Goal: Task Accomplishment & Management: Complete application form

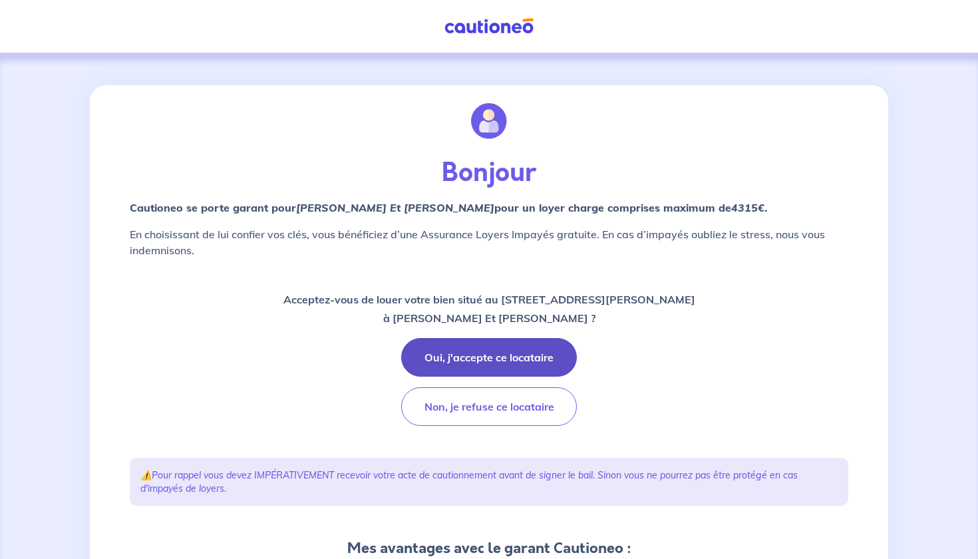
click at [489, 356] on button "Oui, j'accepte ce locataire" at bounding box center [489, 357] width 176 height 39
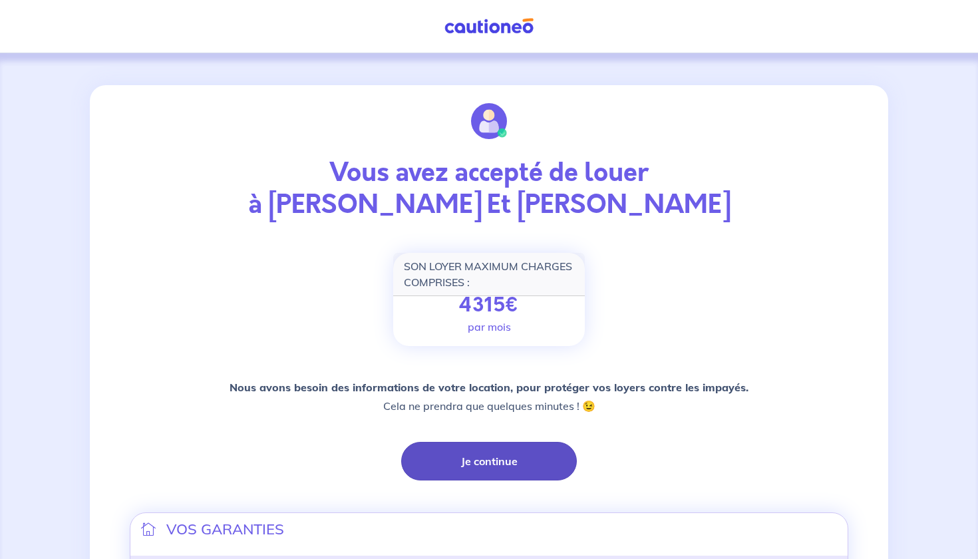
click at [478, 466] on button "Je continue" at bounding box center [489, 461] width 176 height 39
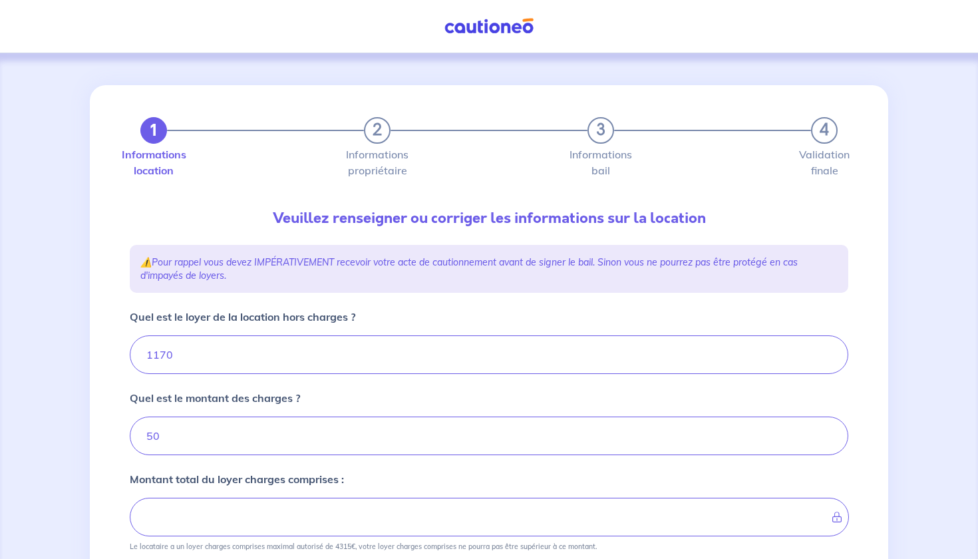
type input "1220"
click at [458, 441] on input "50" at bounding box center [489, 436] width 719 height 39
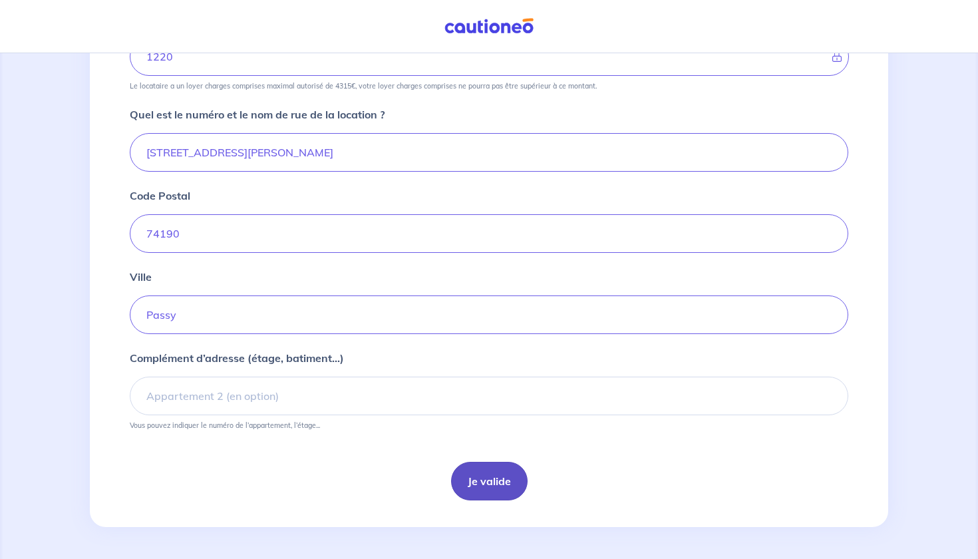
scroll to position [460, 0]
click at [482, 487] on button "Je valide" at bounding box center [489, 481] width 77 height 39
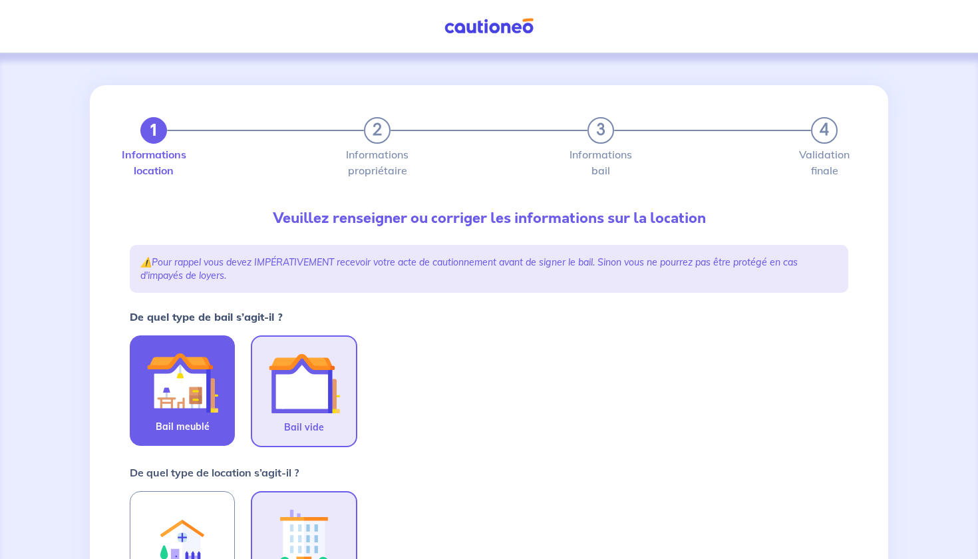
click at [198, 413] on img at bounding box center [182, 383] width 72 height 72
click at [0, 0] on input "Bail meublé" at bounding box center [0, 0] width 0 height 0
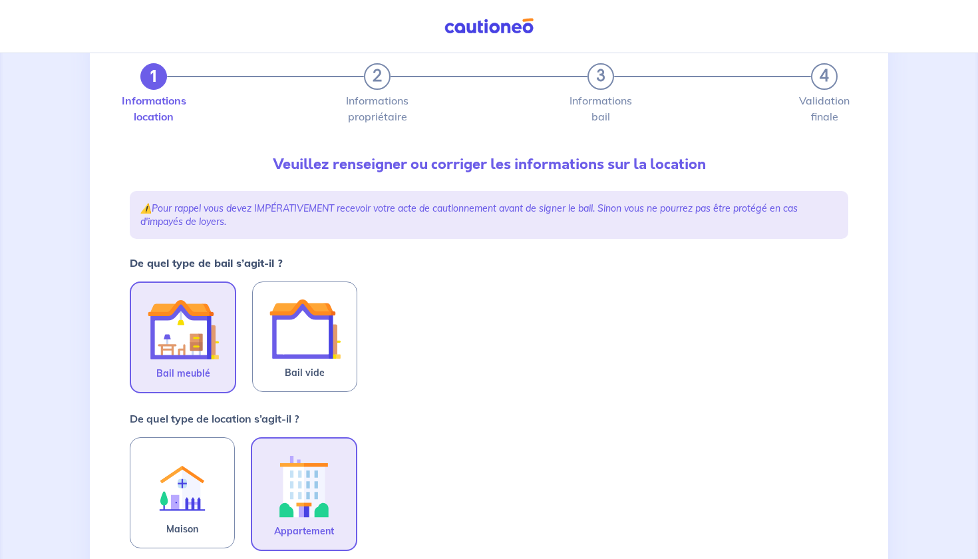
scroll to position [71, 0]
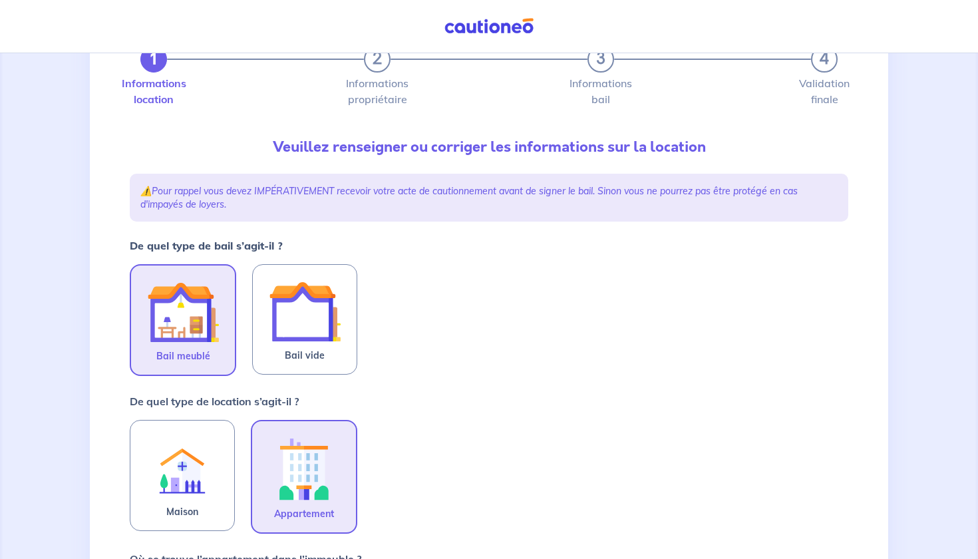
click at [309, 488] on img at bounding box center [304, 469] width 72 height 74
click at [0, 0] on input "Appartement" at bounding box center [0, 0] width 0 height 0
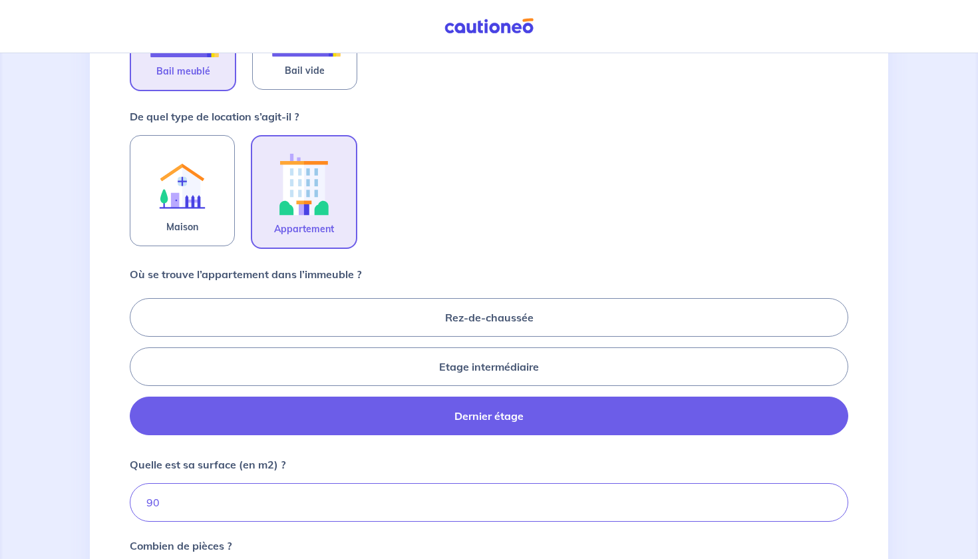
scroll to position [357, 0]
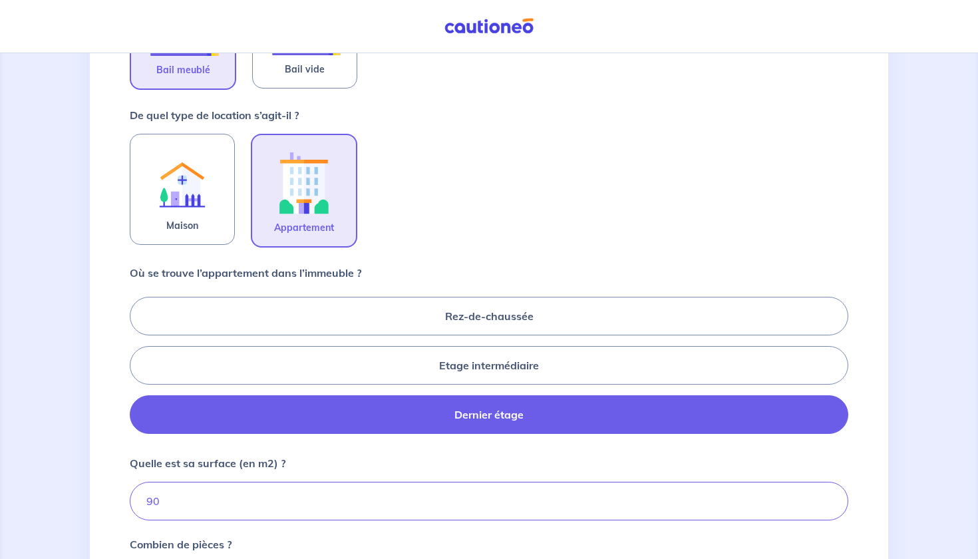
click at [434, 405] on label "Dernier étage" at bounding box center [489, 414] width 719 height 39
click at [138, 369] on input "Dernier étage" at bounding box center [134, 365] width 9 height 9
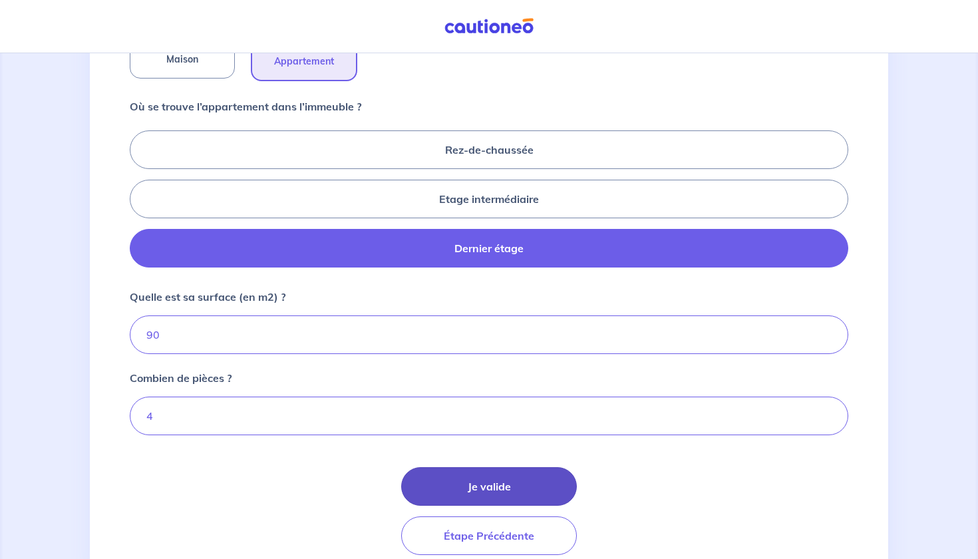
scroll to position [538, 0]
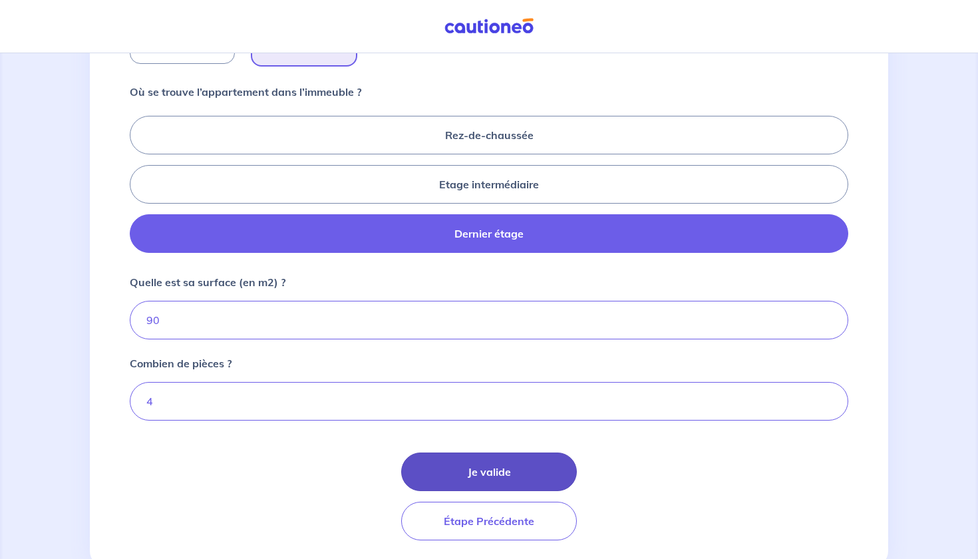
click at [484, 474] on button "Je valide" at bounding box center [489, 472] width 176 height 39
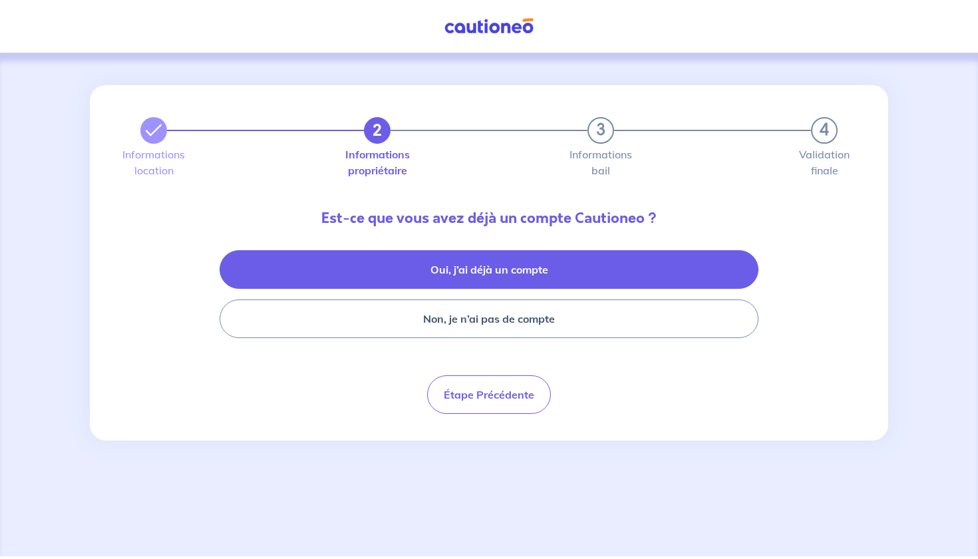
click at [498, 271] on button "Oui, j’ai déjà un compte" at bounding box center [489, 269] width 539 height 39
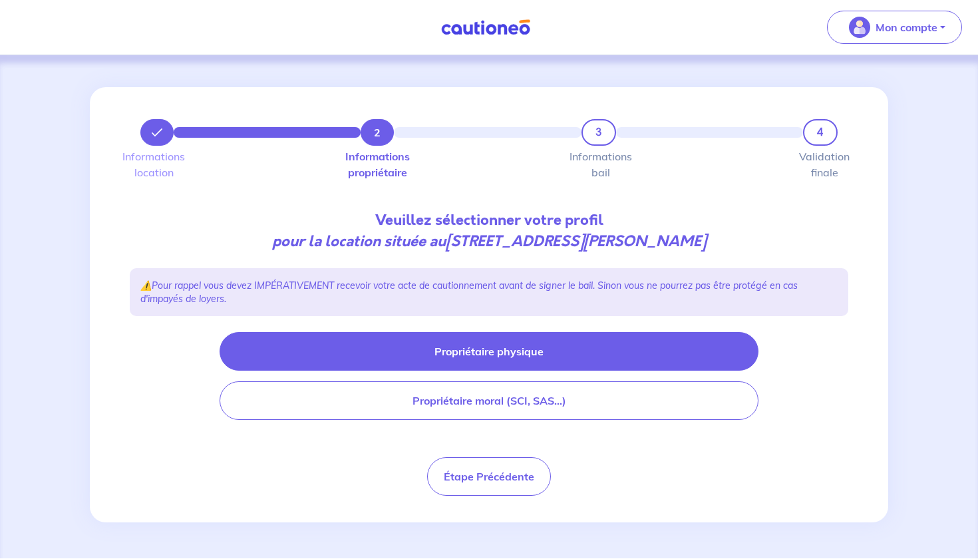
click at [508, 350] on button "Propriétaire physique" at bounding box center [489, 351] width 539 height 39
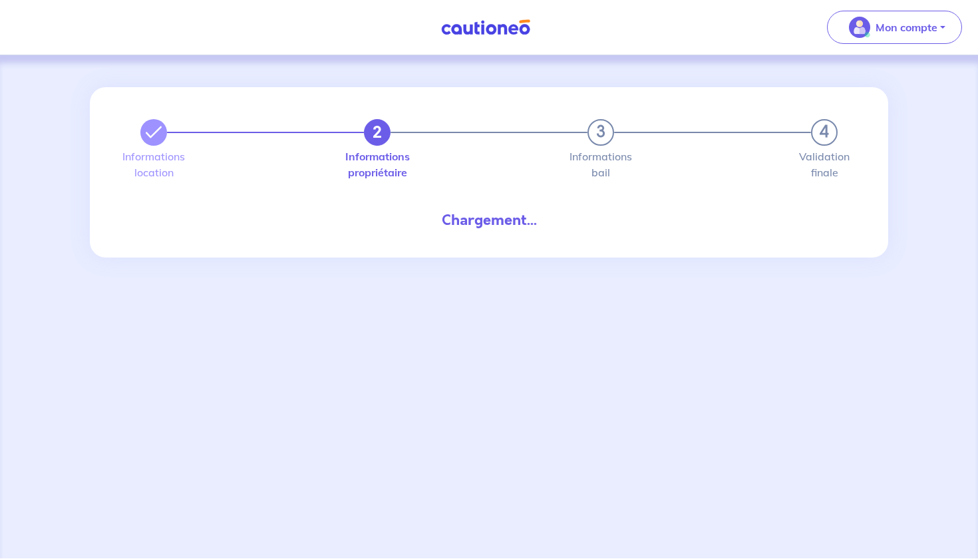
select select "FR"
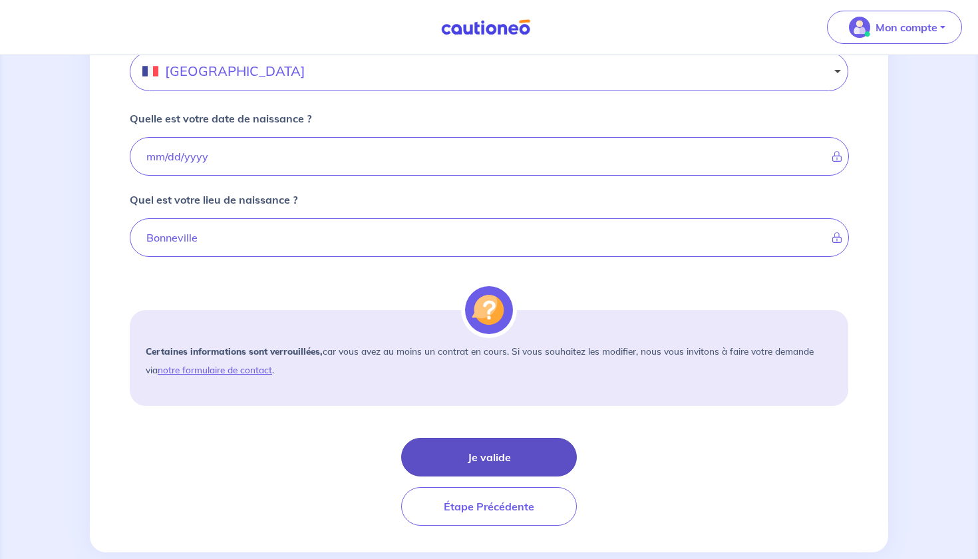
scroll to position [886, 0]
click at [487, 455] on button "Je valide" at bounding box center [489, 456] width 176 height 39
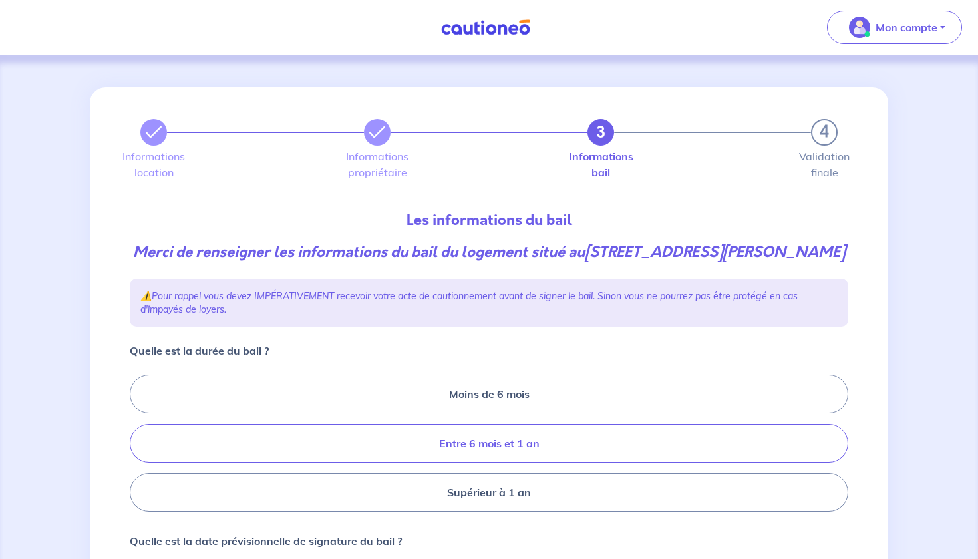
click at [397, 462] on label "Entre 6 mois et 1 an" at bounding box center [489, 443] width 719 height 39
click at [138, 448] on input "Entre 6 mois et 1 an" at bounding box center [134, 443] width 9 height 9
radio input "true"
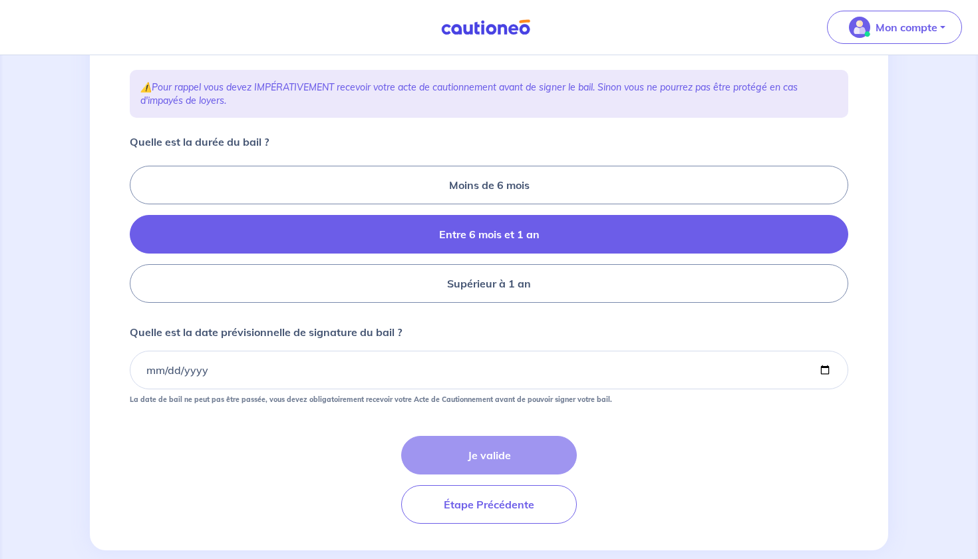
scroll to position [210, 0]
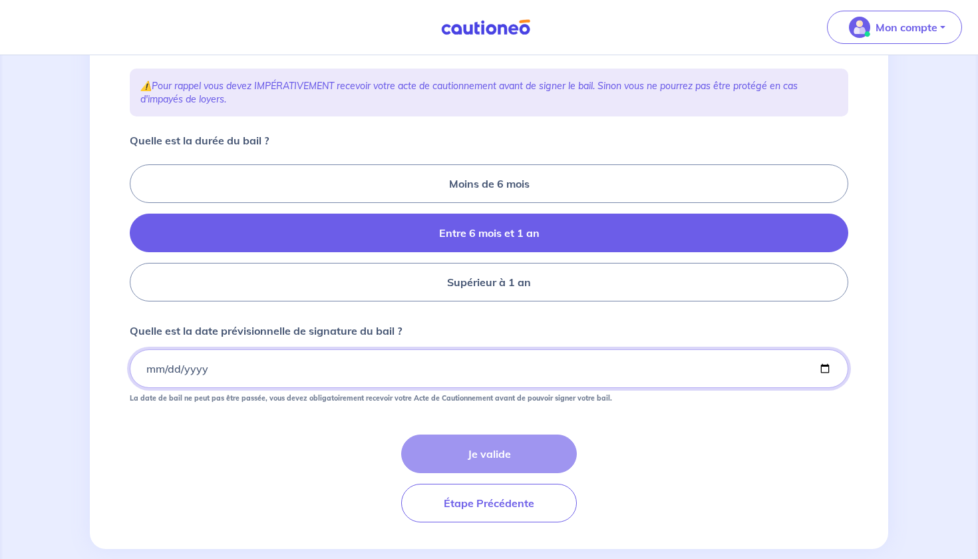
click at [192, 388] on input "Quelle est la date prévisionnelle de signature du bail ?" at bounding box center [489, 368] width 719 height 39
type input "2025-10-03"
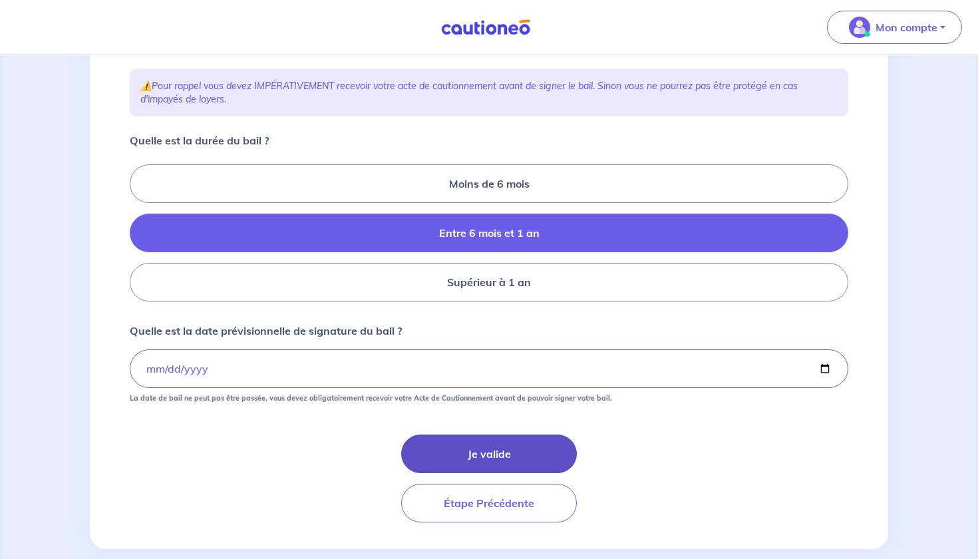
click at [503, 473] on button "Je valide" at bounding box center [489, 454] width 176 height 39
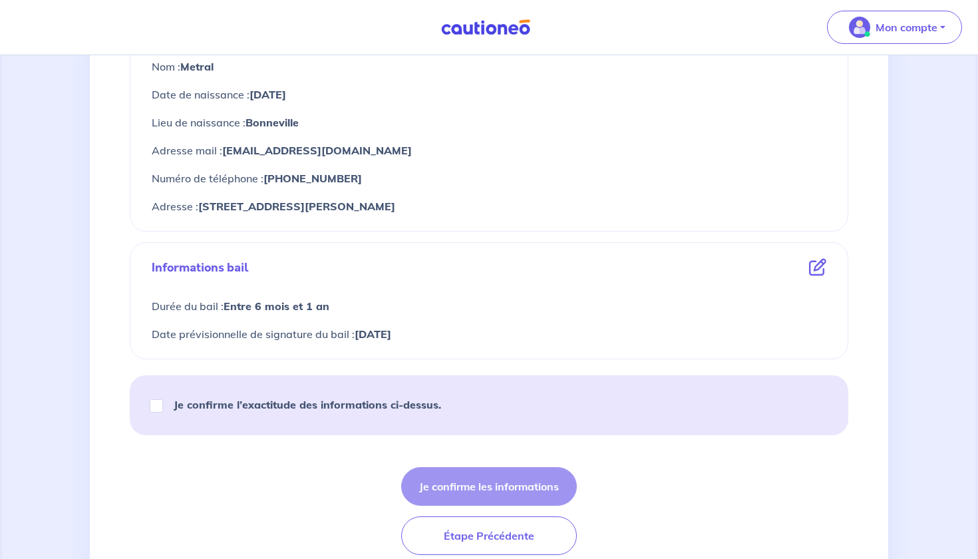
scroll to position [559, 0]
click at [158, 407] on input "Je confirme l’exactitude des informations ci-dessus." at bounding box center [156, 405] width 13 height 13
checkbox input "true"
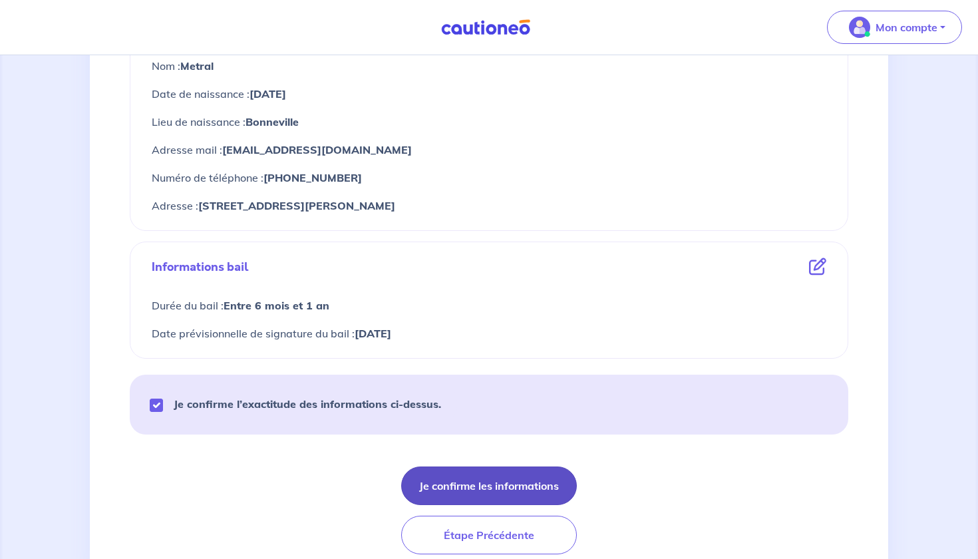
click at [487, 478] on button "Je confirme les informations" at bounding box center [489, 485] width 176 height 39
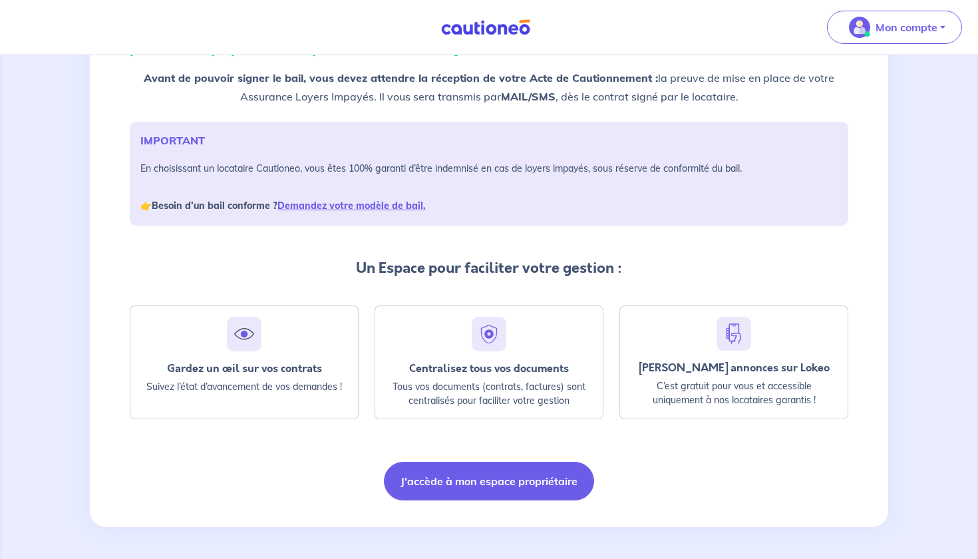
scroll to position [133, 0]
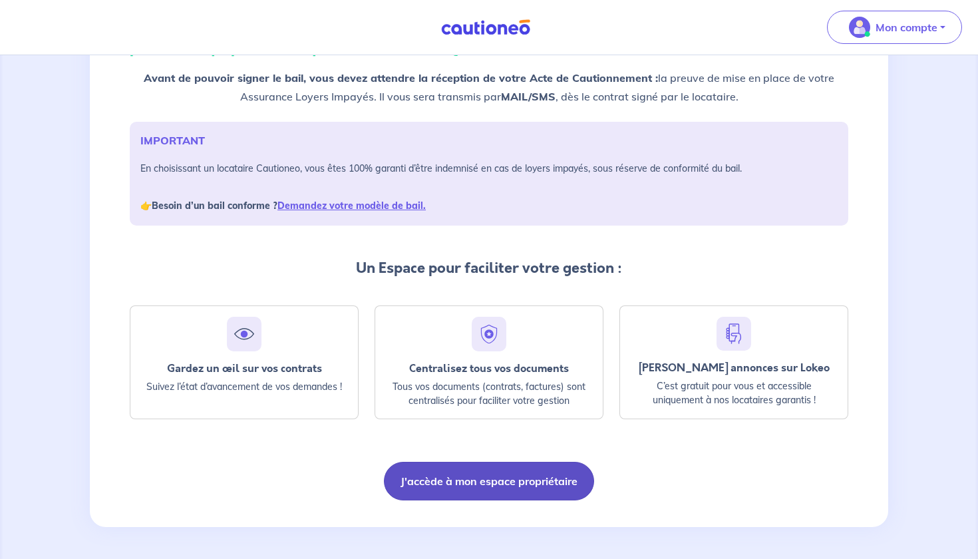
click at [474, 473] on button "J'accède à mon espace propriétaire" at bounding box center [489, 481] width 210 height 39
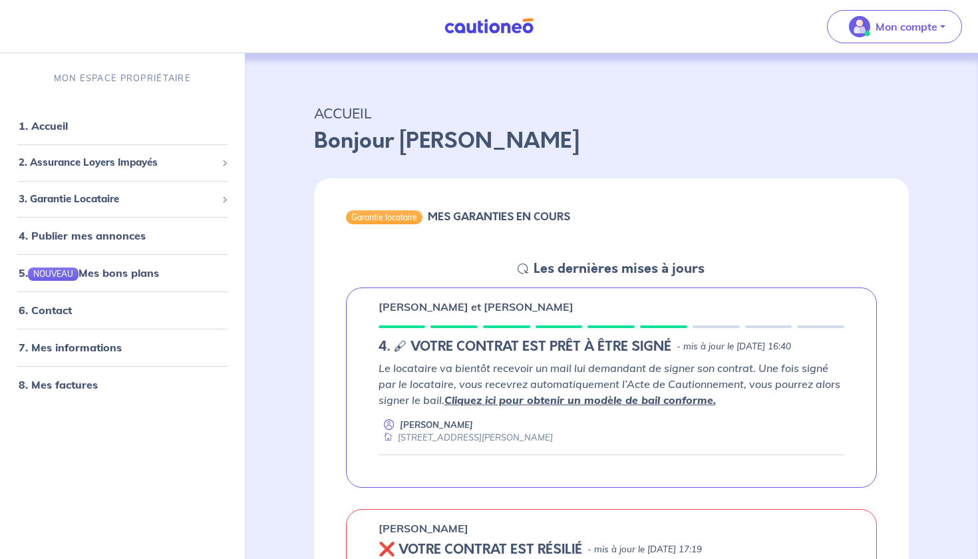
click at [680, 429] on div "Le locataire va bientôt recevoir un mail lui demandant de signer son contrat. U…" at bounding box center [612, 402] width 466 height 85
click at [497, 444] on div "[STREET_ADDRESS][PERSON_NAME]" at bounding box center [466, 437] width 174 height 13
click at [486, 343] on h5 "4. 🖋 VOTRE CONTRAT EST PRÊT À ÊTRE SIGNÉ" at bounding box center [525, 347] width 293 height 16
click at [518, 407] on link "Cliquez ici pour obtenir un modèle de bail conforme." at bounding box center [581, 399] width 272 height 13
